Goal: Task Accomplishment & Management: Use online tool/utility

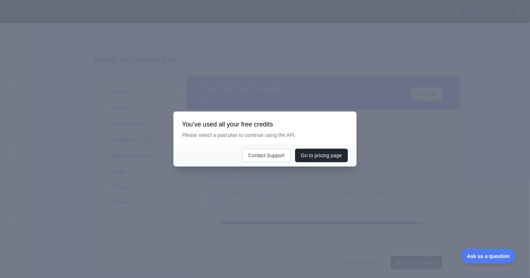
click at [356, 104] on div at bounding box center [265, 139] width 530 height 278
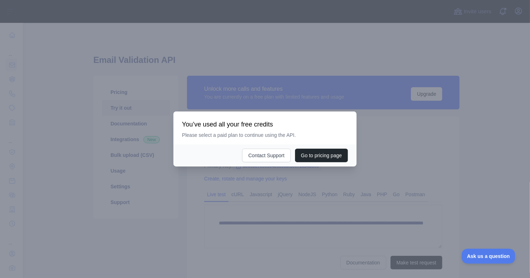
click at [400, 141] on div at bounding box center [265, 139] width 530 height 278
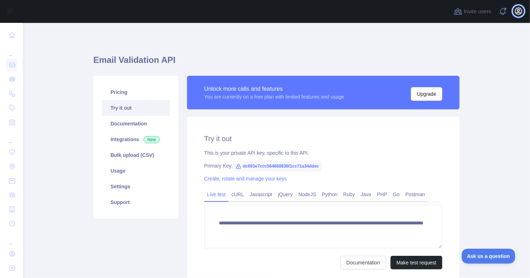
click at [516, 10] on icon "button" at bounding box center [518, 11] width 6 height 6
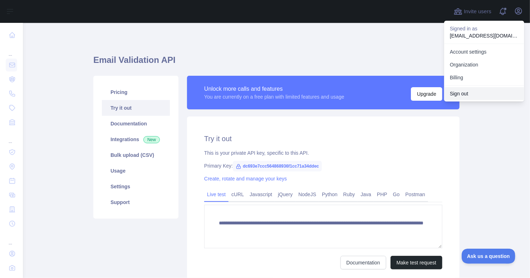
click at [492, 94] on button "Sign out" at bounding box center [484, 93] width 80 height 13
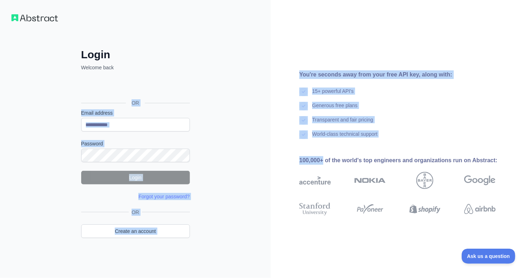
drag, startPoint x: 46, startPoint y: 99, endPoint x: 323, endPoint y: 158, distance: 283.9
click at [323, 158] on div "Login Welcome back OR Email address Password Login Forgot your password? Please…" at bounding box center [265, 139] width 530 height 278
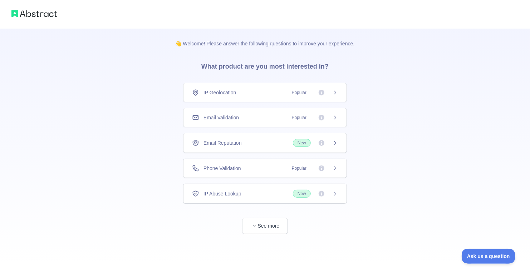
click at [334, 118] on icon at bounding box center [335, 118] width 6 height 6
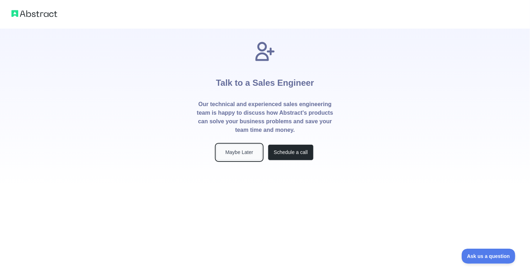
click at [248, 153] on button "Maybe Later" at bounding box center [239, 153] width 46 height 16
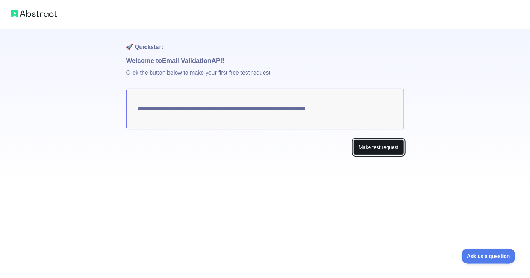
click at [381, 146] on button "Make test request" at bounding box center [378, 148] width 50 height 16
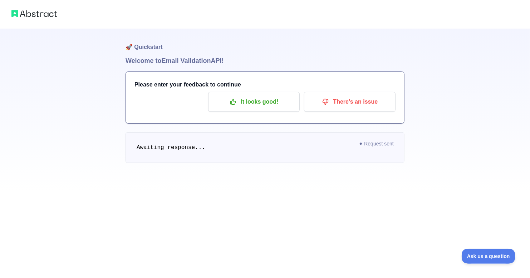
click at [44, 20] on div at bounding box center [265, 14] width 530 height 29
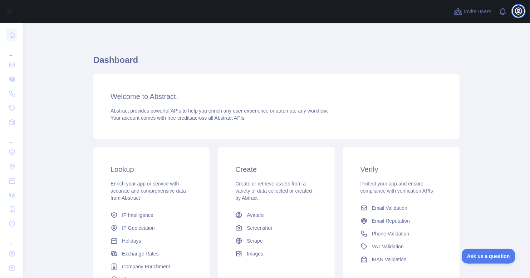
click at [518, 8] on icon "button" at bounding box center [518, 11] width 6 height 6
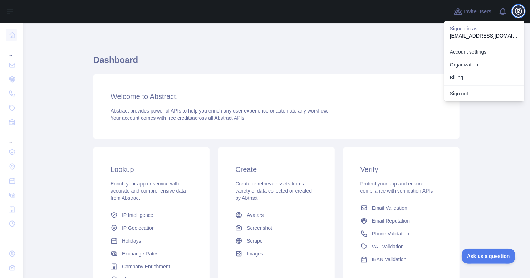
click at [518, 8] on icon "button" at bounding box center [518, 11] width 6 height 6
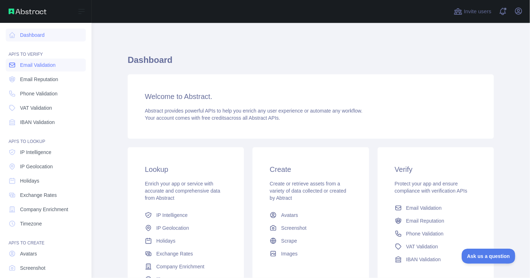
click at [28, 63] on span "Email Validation" at bounding box center [37, 65] width 35 height 7
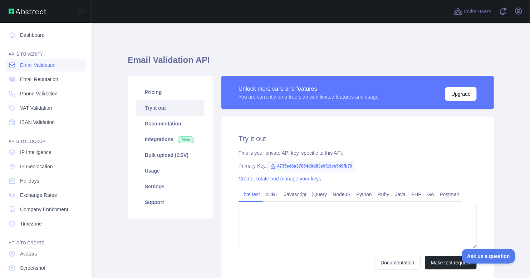
type textarea "**********"
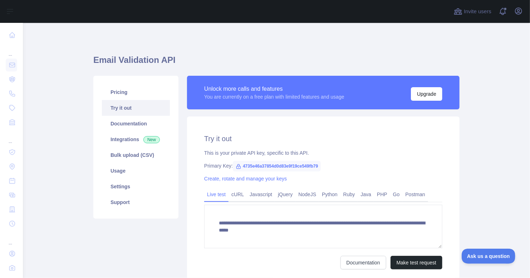
click at [289, 167] on span "4735e46a37854d0d83e9f19ce549fb79" at bounding box center [277, 166] width 88 height 11
copy span "4735e46a37854d0d83e9f19ce549fb79"
click at [490, 123] on main "**********" at bounding box center [276, 150] width 507 height 255
